Goal: Check status

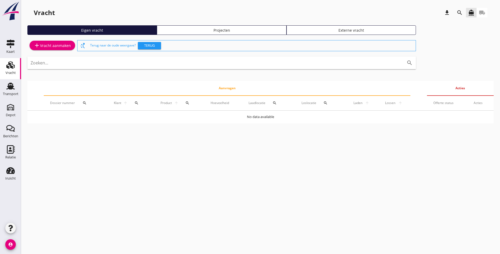
click at [267, 149] on div "cancel You are impersonating another user. Vracht download search directions_bo…" at bounding box center [260, 127] width 479 height 254
click at [7, 94] on div "Transport" at bounding box center [11, 93] width 16 height 3
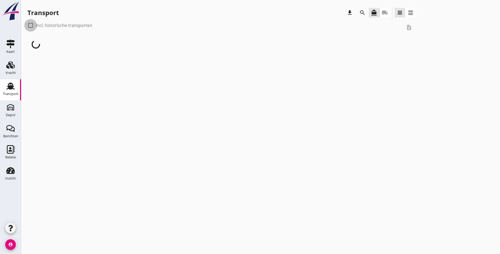
click at [33, 27] on div at bounding box center [30, 25] width 9 height 9
checkbox input "true"
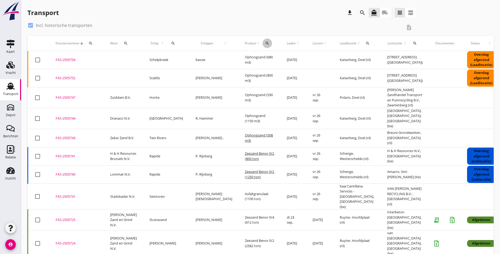
click at [263, 44] on div "search" at bounding box center [267, 43] width 9 height 4
click at [244, 59] on input "Zoeken op product..." at bounding box center [260, 58] width 55 height 8
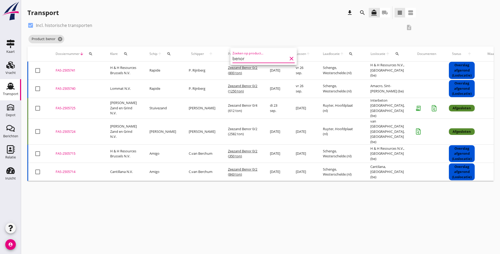
type input "benor"
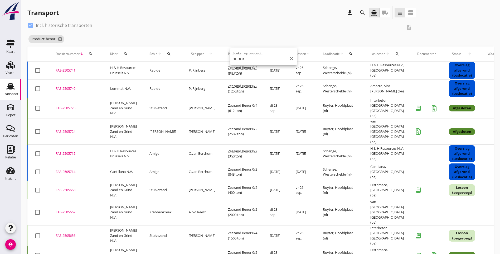
click at [245, 41] on div "Product: benor cancel" at bounding box center [221, 39] width 389 height 11
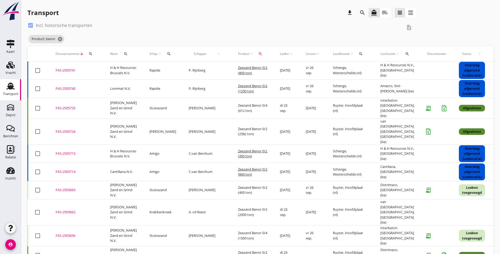
drag, startPoint x: 389, startPoint y: 92, endPoint x: 53, endPoint y: 70, distance: 336.5
click at [53, 70] on tbody "check_box_outline_blank FAS-2505741 upload_file Drop hier uw bestand om het aan…" at bounding box center [293, 254] width 530 height 387
copy tbody "FAS-2505741 upload_file Drop hier uw bestand om het aan het dossier toe te voeg…"
click at [418, 24] on div "check_box Incl. historische transporten description Product: benor cancel" at bounding box center [260, 33] width 467 height 25
click at [60, 39] on icon "cancel" at bounding box center [60, 38] width 5 height 5
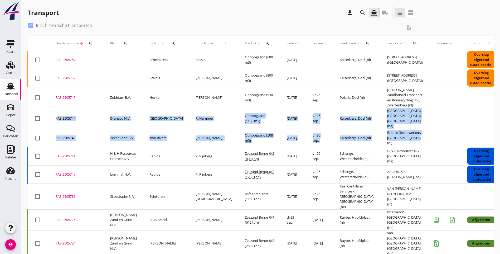
drag, startPoint x: 385, startPoint y: 145, endPoint x: 54, endPoint y: 119, distance: 332.5
click at [54, 119] on tbody "check_box_outline_blank FAS-2505754 upload_file Drop hier uw bestand om het aan…" at bounding box center [298, 251] width 541 height 400
copy tbody "FAS-2505744 upload_file Drop hier uw bestand om het aan het dossier toe te voeg…"
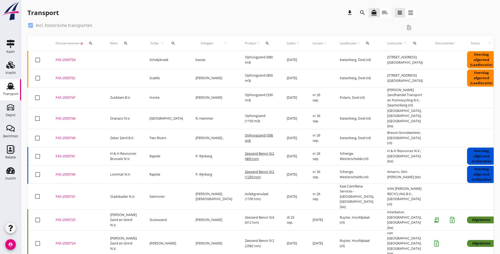
click at [385, 20] on div "Transport download search directions_boat local_shipping view_headline view_age…" at bounding box center [260, 13] width 467 height 15
